Goal: Find specific page/section: Find specific page/section

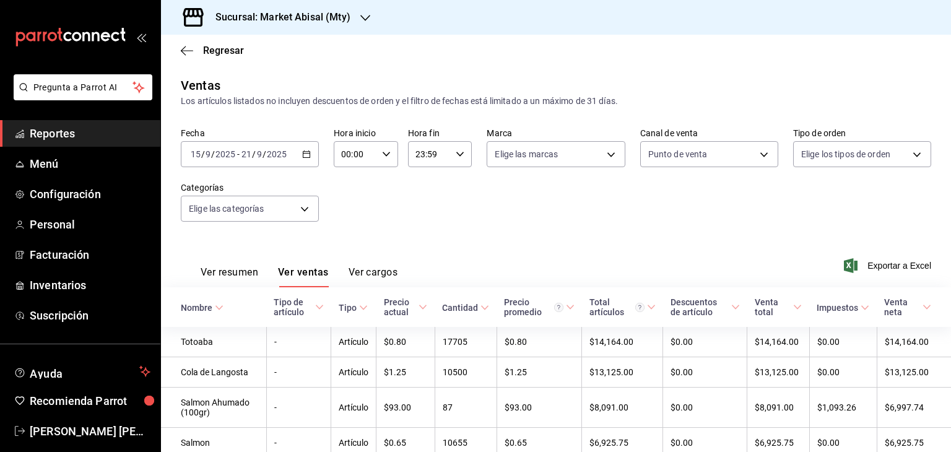
scroll to position [141, 0]
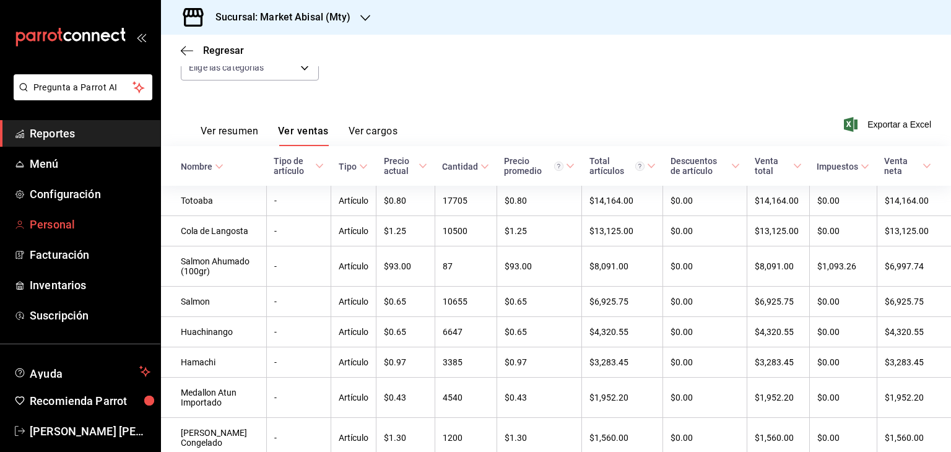
click at [95, 228] on span "Personal" at bounding box center [90, 224] width 121 height 17
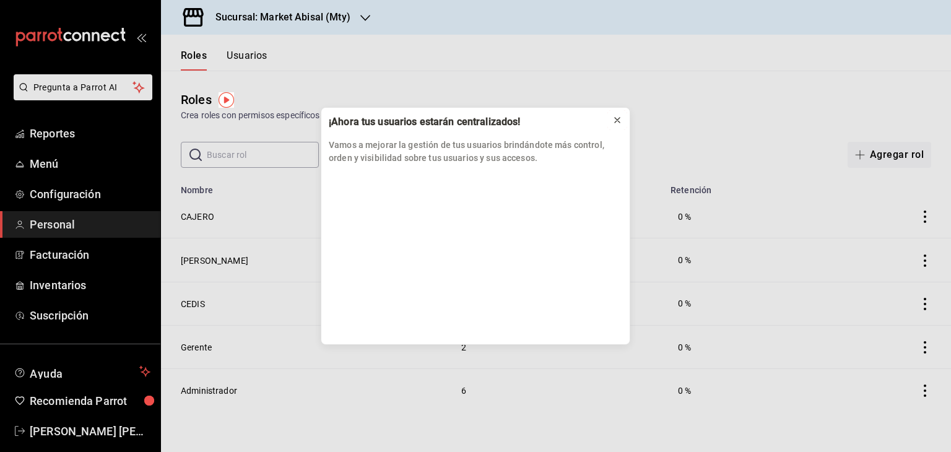
click at [616, 124] on icon at bounding box center [618, 120] width 10 height 10
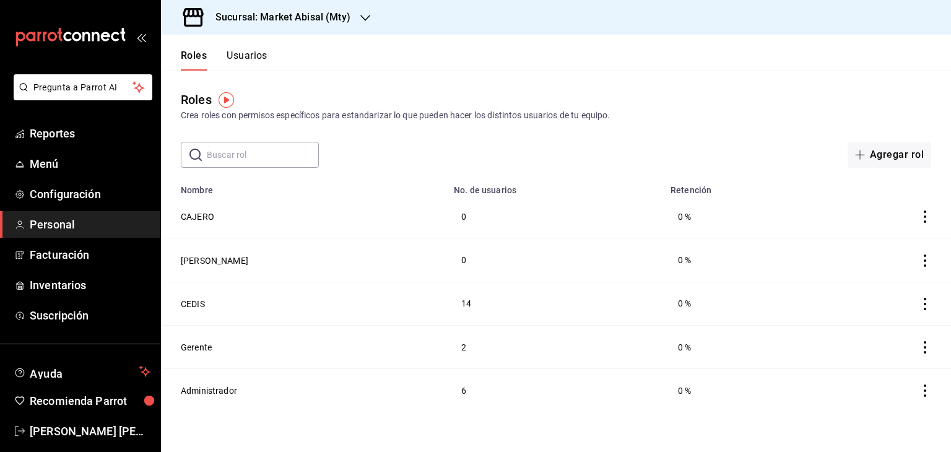
click at [258, 56] on button "Usuarios" at bounding box center [247, 60] width 41 height 21
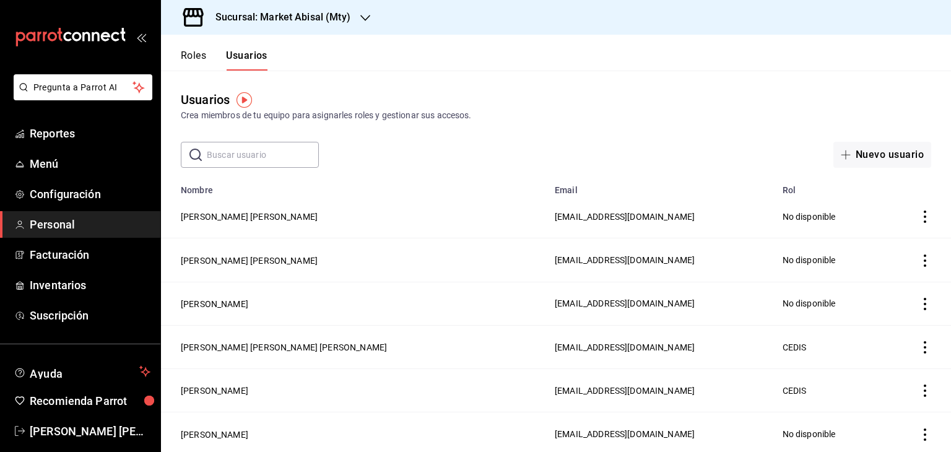
click at [252, 152] on input "text" at bounding box center [263, 154] width 112 height 25
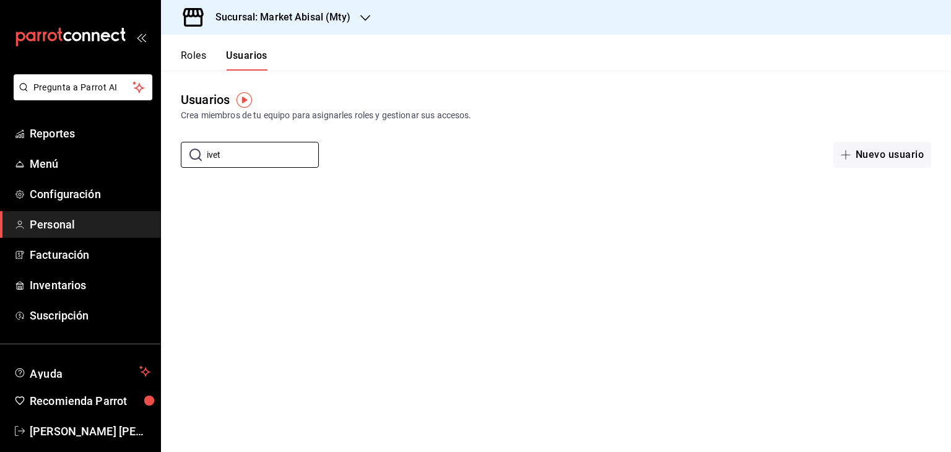
type input "ivet"
click at [68, 224] on span "Personal" at bounding box center [90, 224] width 121 height 17
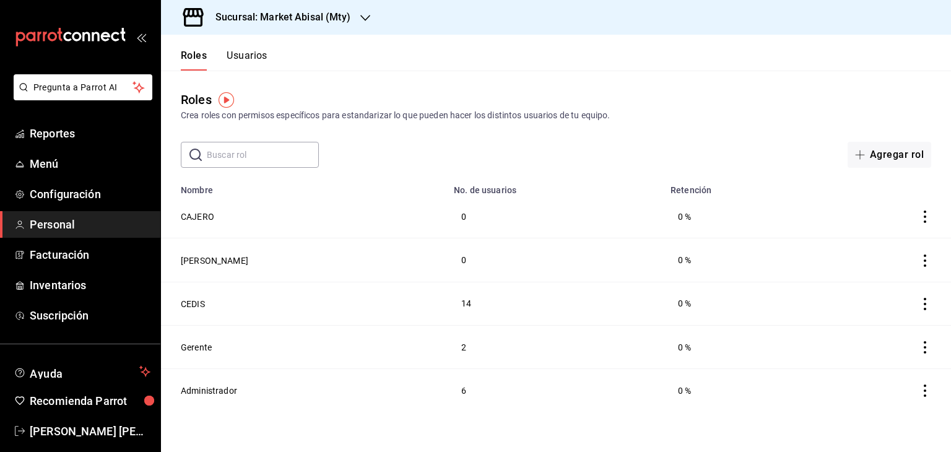
click at [255, 59] on button "Usuarios" at bounding box center [247, 60] width 41 height 21
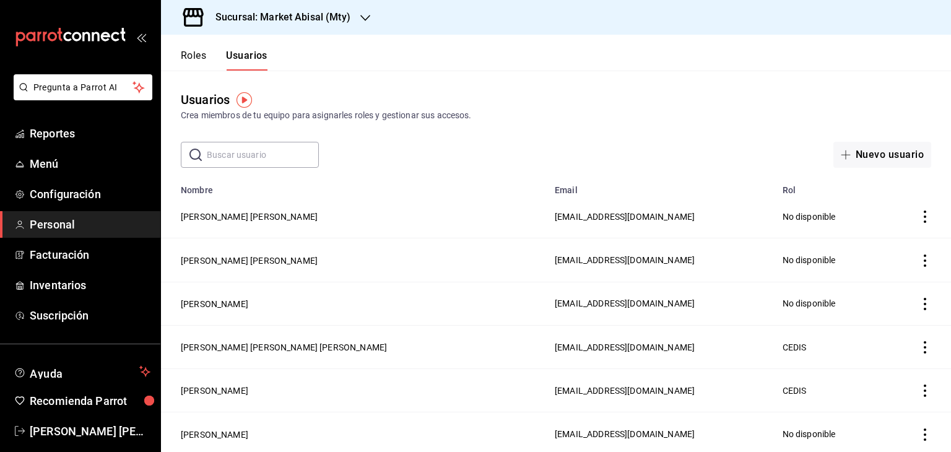
click at [276, 154] on input "text" at bounding box center [263, 154] width 112 height 25
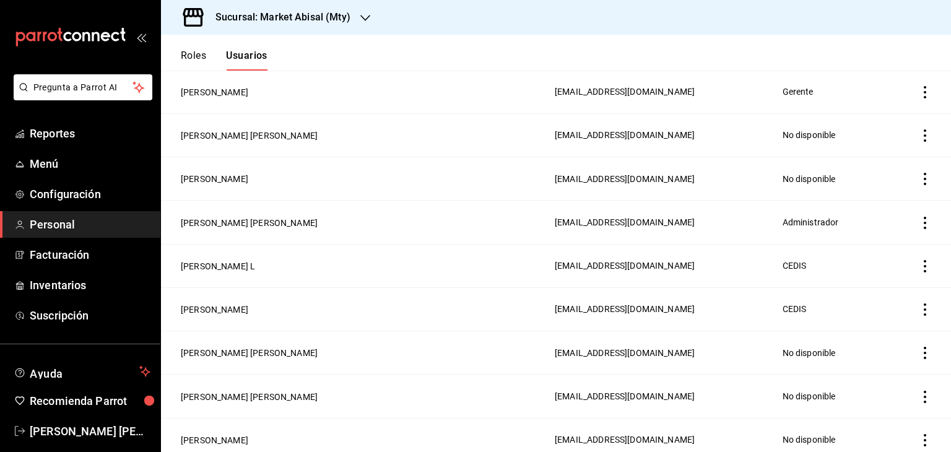
scroll to position [2534, 0]
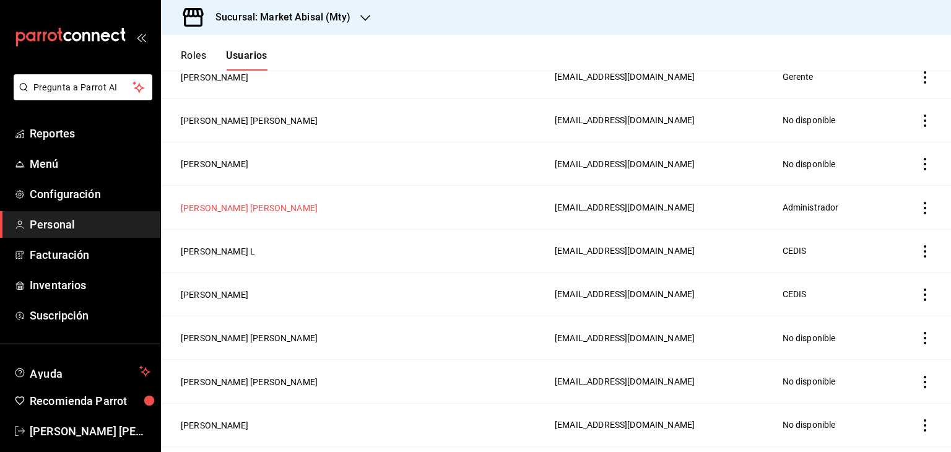
type input "[PERSON_NAME]"
click at [292, 210] on button "[PERSON_NAME] [PERSON_NAME]" at bounding box center [249, 208] width 137 height 12
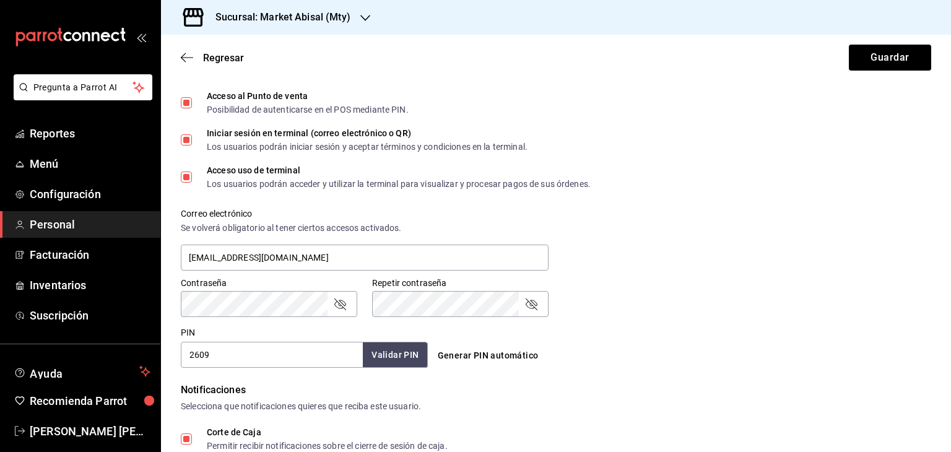
scroll to position [344, 0]
